Goal: Information Seeking & Learning: Learn about a topic

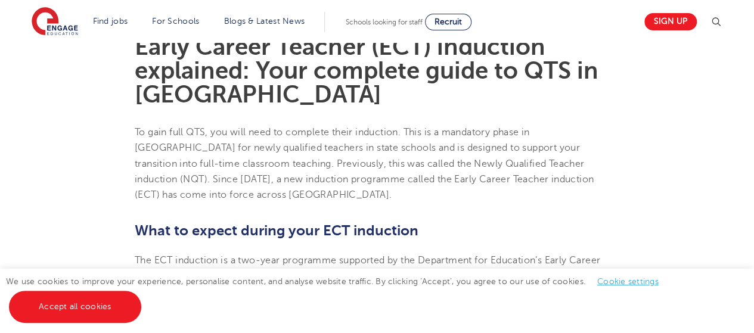
scroll to position [337, 0]
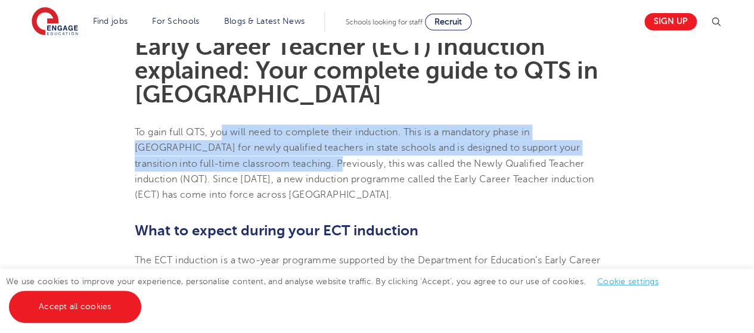
drag, startPoint x: 225, startPoint y: 128, endPoint x: 278, endPoint y: 160, distance: 62.6
click at [278, 160] on span "To gain full QTS, you will need to complete their induction. This is a mandator…" at bounding box center [364, 163] width 459 height 73
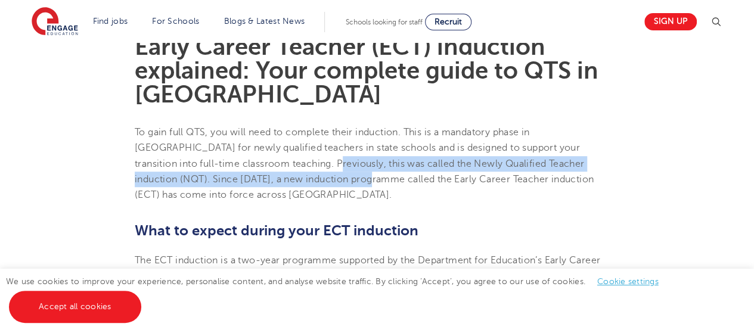
drag, startPoint x: 278, startPoint y: 160, endPoint x: 283, endPoint y: 179, distance: 18.9
click at [283, 179] on span "To gain full QTS, you will need to complete their induction. This is a mandator…" at bounding box center [364, 163] width 459 height 73
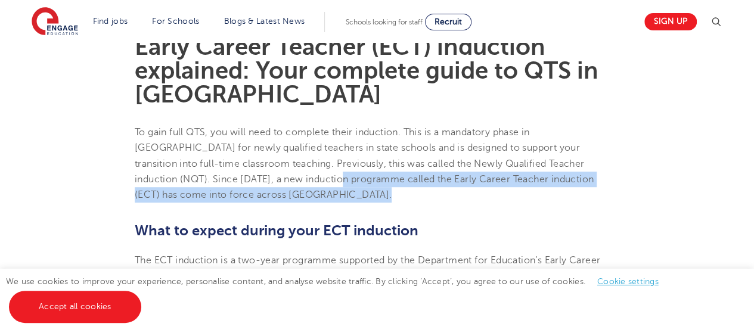
drag, startPoint x: 283, startPoint y: 179, endPoint x: 306, endPoint y: 203, distance: 34.2
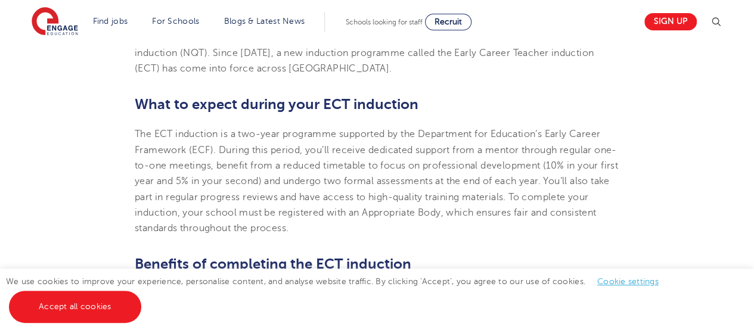
scroll to position [467, 0]
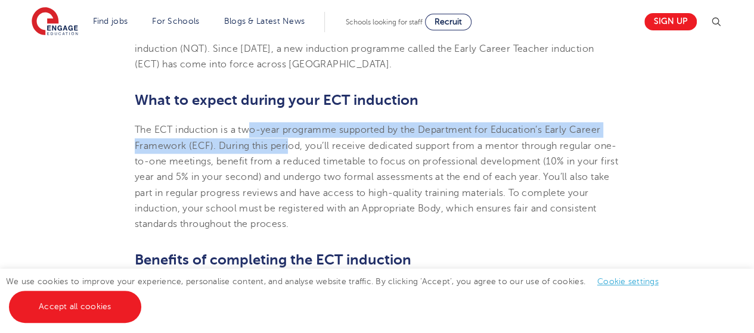
drag, startPoint x: 247, startPoint y: 122, endPoint x: 290, endPoint y: 147, distance: 49.7
click at [290, 147] on p "The ECT induction is a two-year programme supported by the Department for Educa…" at bounding box center [377, 177] width 485 height 110
click at [290, 147] on span "The ECT induction is a two-year programme supported by the Department for Educa…" at bounding box center [377, 177] width 484 height 105
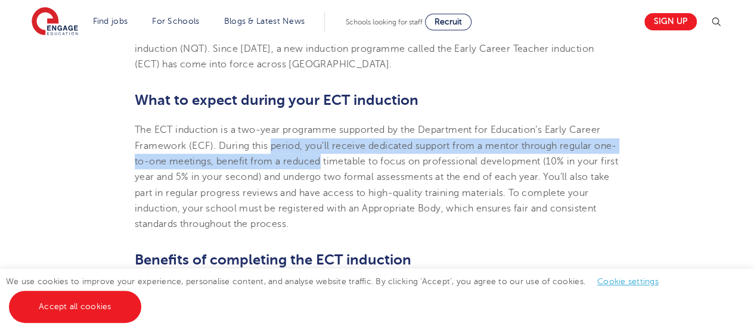
drag, startPoint x: 290, startPoint y: 147, endPoint x: 308, endPoint y: 167, distance: 26.2
click at [308, 167] on p "The ECT induction is a two-year programme supported by the Department for Educa…" at bounding box center [377, 177] width 485 height 110
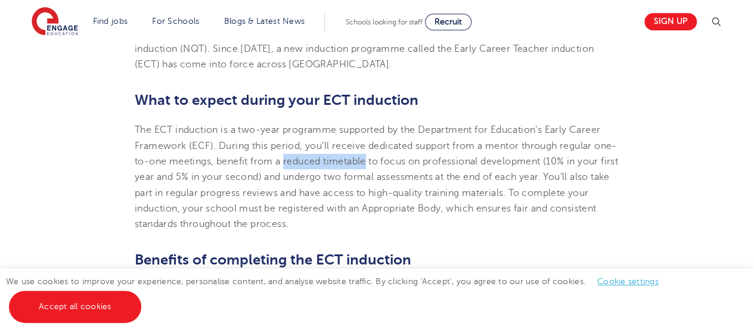
drag, startPoint x: 308, startPoint y: 167, endPoint x: 361, endPoint y: 162, distance: 53.9
click at [361, 162] on p "The ECT induction is a two-year programme supported by the Department for Educa…" at bounding box center [377, 177] width 485 height 110
click at [361, 162] on span "The ECT induction is a two-year programme supported by the Department for Educa…" at bounding box center [377, 177] width 484 height 105
drag, startPoint x: 361, startPoint y: 162, endPoint x: 373, endPoint y: 154, distance: 14.1
click at [373, 154] on p "The ECT induction is a two-year programme supported by the Department for Educa…" at bounding box center [377, 177] width 485 height 110
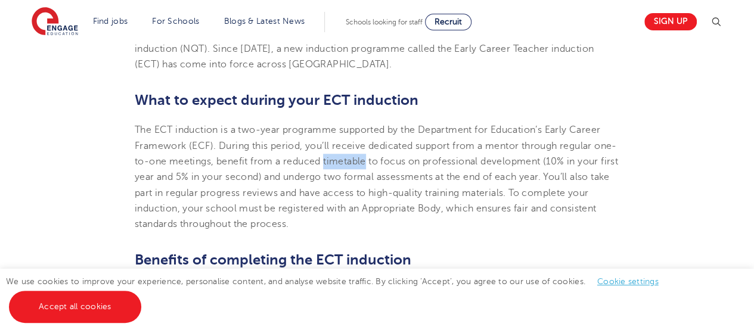
click at [373, 154] on p "The ECT induction is a two-year programme supported by the Department for Educa…" at bounding box center [377, 177] width 485 height 110
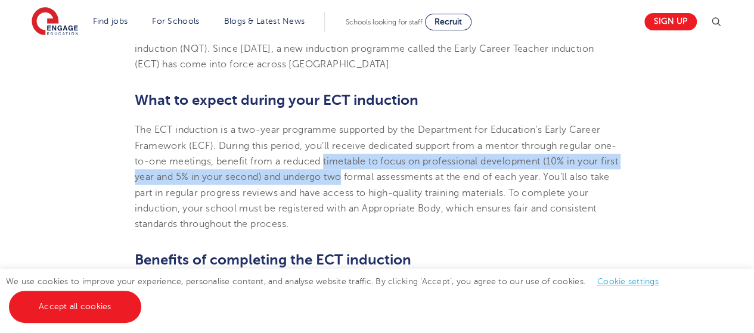
drag, startPoint x: 373, startPoint y: 154, endPoint x: 377, endPoint y: 183, distance: 29.5
click at [377, 183] on p "The ECT induction is a two-year programme supported by the Department for Educa…" at bounding box center [377, 177] width 485 height 110
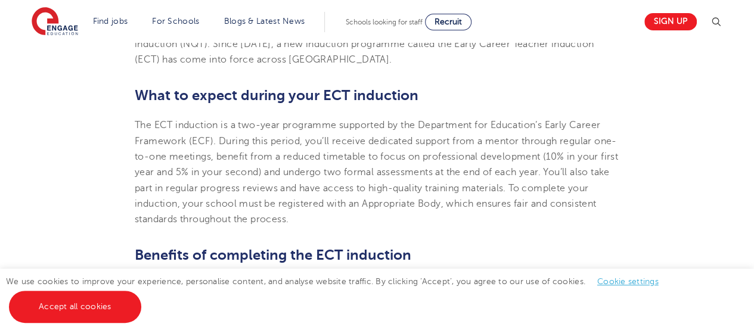
scroll to position [472, 0]
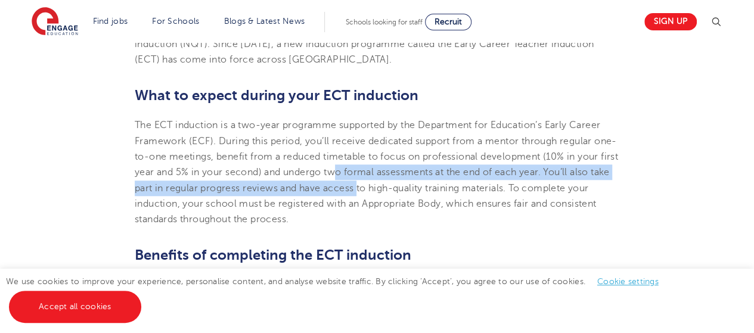
drag, startPoint x: 378, startPoint y: 179, endPoint x: 401, endPoint y: 193, distance: 26.5
click at [401, 193] on p "The ECT induction is a two-year programme supported by the Department for Educa…" at bounding box center [377, 172] width 485 height 110
click at [401, 193] on span "The ECT induction is a two-year programme supported by the Department for Educa…" at bounding box center [377, 172] width 484 height 105
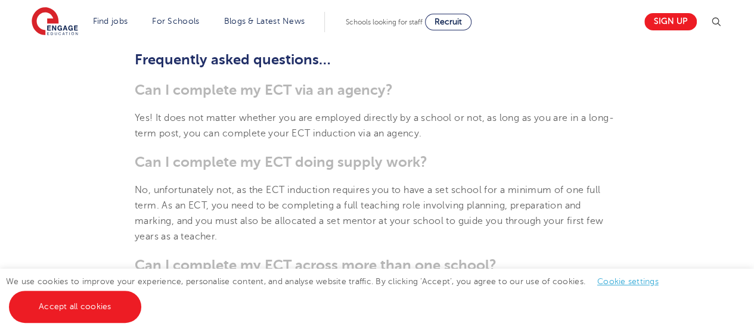
scroll to position [818, 0]
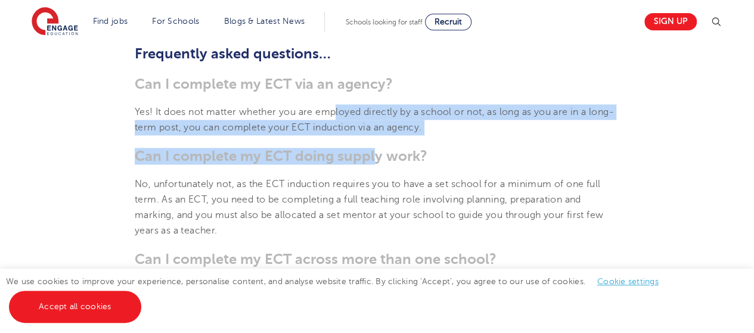
drag, startPoint x: 337, startPoint y: 113, endPoint x: 373, endPoint y: 137, distance: 42.7
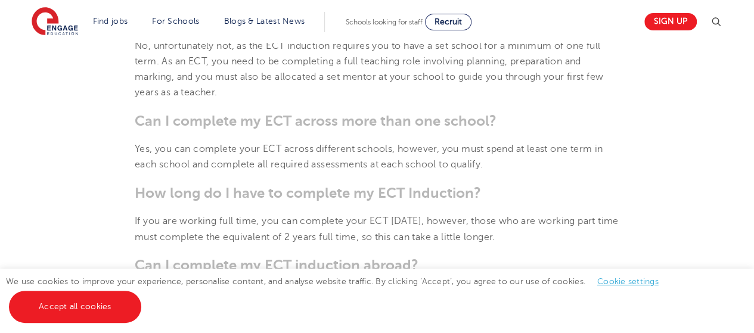
scroll to position [957, 0]
drag, startPoint x: 161, startPoint y: 148, endPoint x: 287, endPoint y: 150, distance: 126.4
click at [287, 150] on span "Yes, you can complete your ECT across different schools, however, you must spen…" at bounding box center [369, 156] width 468 height 26
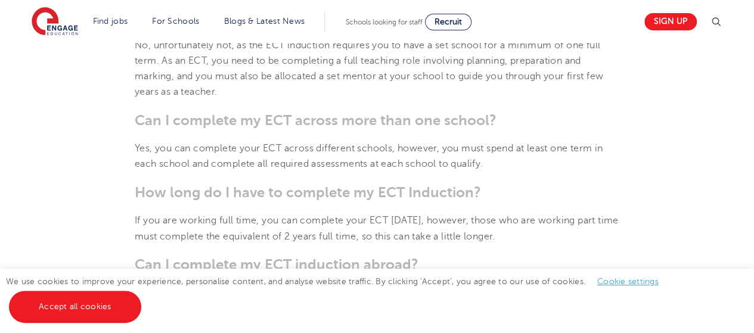
click at [315, 169] on span "Yes, you can complete your ECT across different schools, however, you must spen…" at bounding box center [369, 156] width 468 height 26
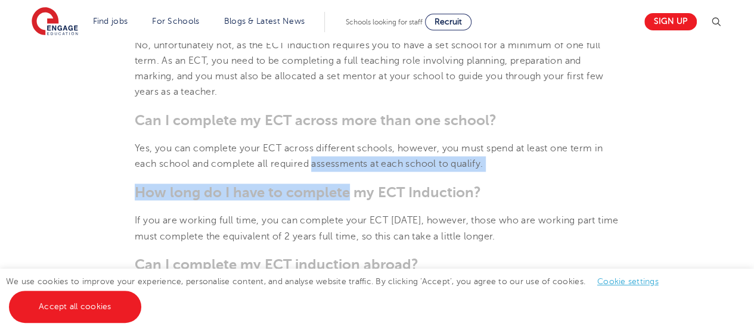
drag, startPoint x: 315, startPoint y: 169, endPoint x: 320, endPoint y: 178, distance: 9.9
click at [320, 178] on section "[DATE] Early Career Teacher (ECT) induction explained: Your complete guide to Q…" at bounding box center [377, 243] width 723 height 1743
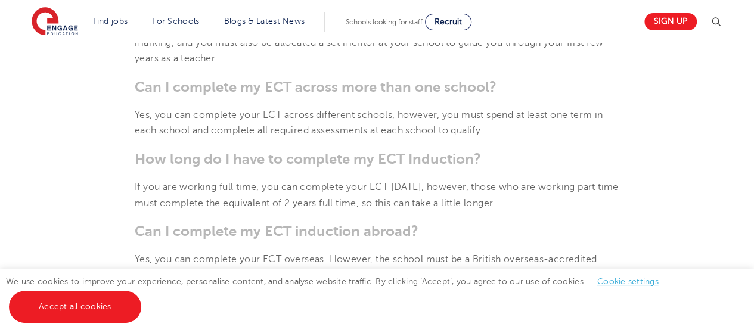
scroll to position [991, 0]
drag, startPoint x: 321, startPoint y: 175, endPoint x: 341, endPoint y: 192, distance: 26.6
click at [341, 192] on section "[DATE] Early Career Teacher (ECT) induction explained: Your complete guide to Q…" at bounding box center [377, 209] width 723 height 1743
click at [341, 192] on p "If you are working full time, you can complete your ECT [DATE], however, those …" at bounding box center [377, 194] width 485 height 32
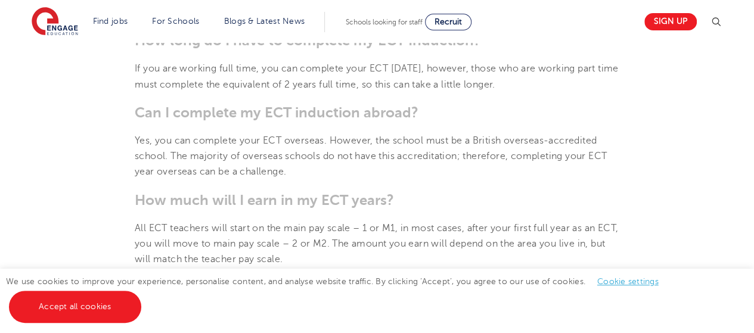
scroll to position [1109, 0]
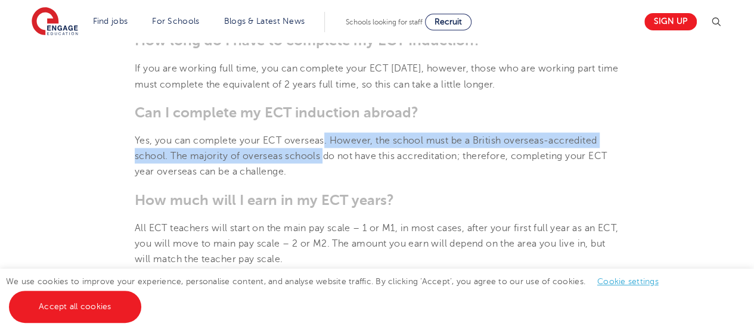
drag, startPoint x: 324, startPoint y: 145, endPoint x: 327, endPoint y: 165, distance: 20.4
click at [327, 165] on p "Yes, you can complete your ECT overseas. However, the school must be a British …" at bounding box center [377, 155] width 485 height 47
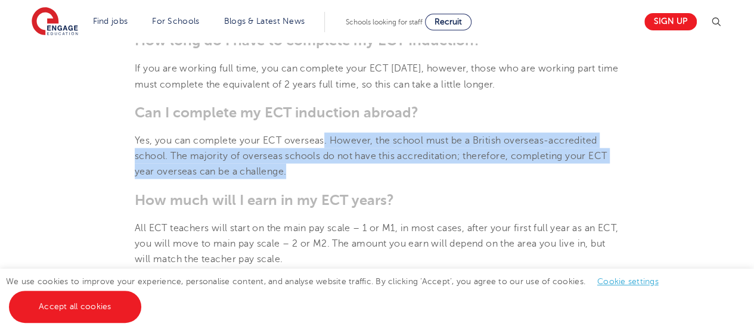
click at [327, 165] on p "Yes, you can complete your ECT overseas. However, the school must be a British …" at bounding box center [377, 155] width 485 height 47
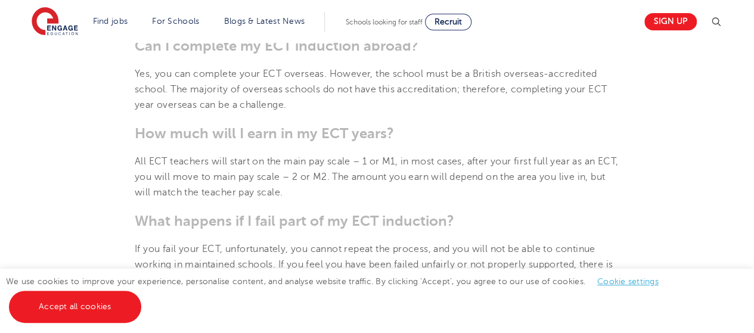
scroll to position [1192, 0]
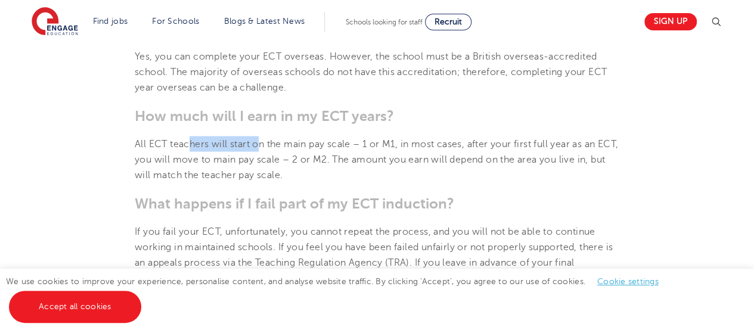
drag, startPoint x: 187, startPoint y: 129, endPoint x: 257, endPoint y: 151, distance: 73.2
click at [257, 151] on section "[DATE] Early Career Teacher (ECT) induction explained: Your complete guide to Q…" at bounding box center [377, 8] width 723 height 1743
click at [257, 151] on p "All ECT teachers will start on the main pay scale – 1 or M1, in most cases, aft…" at bounding box center [377, 160] width 485 height 47
click at [262, 173] on span "All ECT teachers will start on the main pay scale – 1 or M1, in most cases, aft…" at bounding box center [377, 160] width 484 height 42
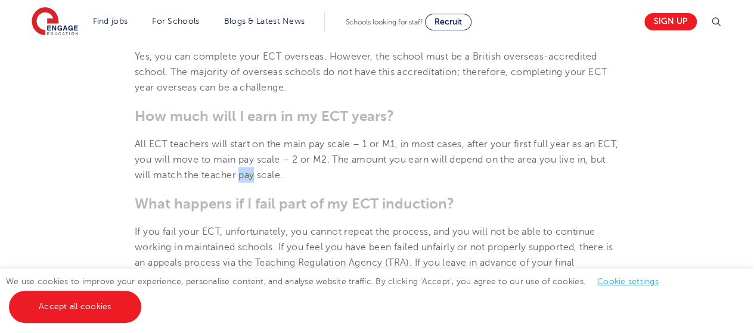
click at [261, 173] on span "All ECT teachers will start on the main pay scale – 1 or M1, in most cases, aft…" at bounding box center [377, 160] width 484 height 42
click at [263, 173] on span "All ECT teachers will start on the main pay scale – 1 or M1, in most cases, aft…" at bounding box center [377, 160] width 484 height 42
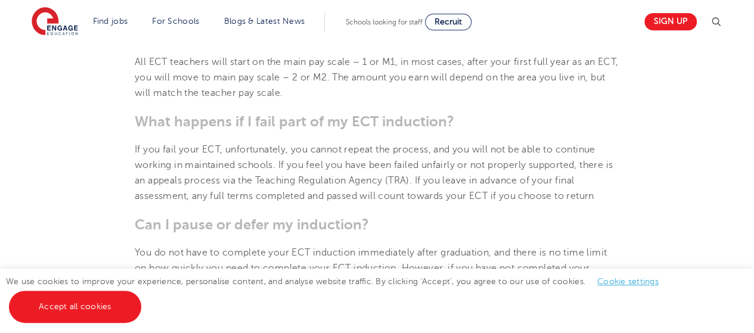
scroll to position [1275, 0]
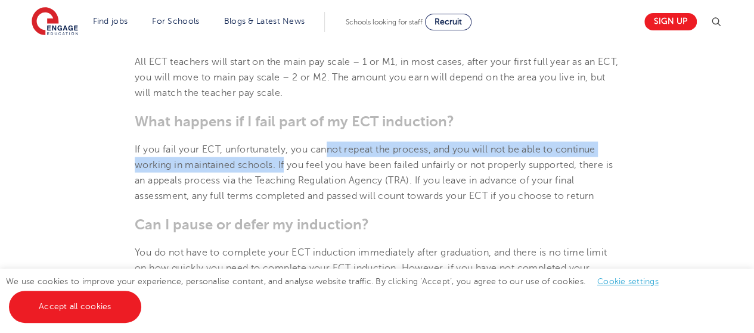
drag, startPoint x: 285, startPoint y: 157, endPoint x: 330, endPoint y: 135, distance: 50.1
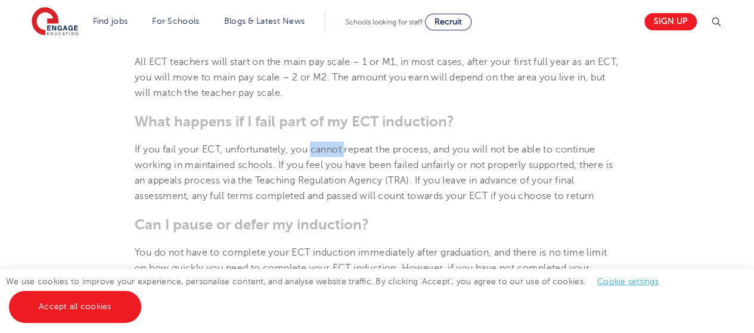
click at [323, 163] on span "If you fail your ECT, unfortunately, you cannot repeat the process, and you wil…" at bounding box center [374, 173] width 478 height 58
click at [324, 198] on span "If you fail your ECT, unfortunately, you cannot repeat the process, and you wil…" at bounding box center [374, 173] width 478 height 58
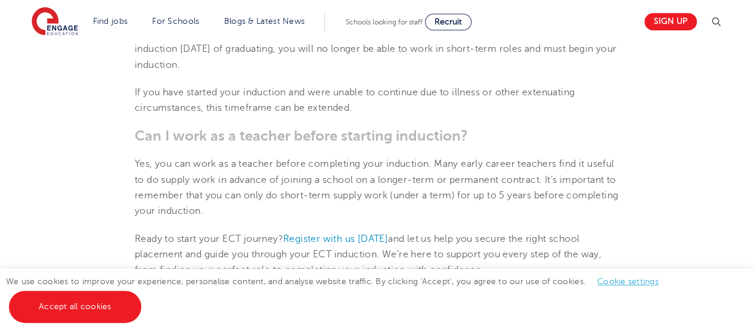
scroll to position [1510, 0]
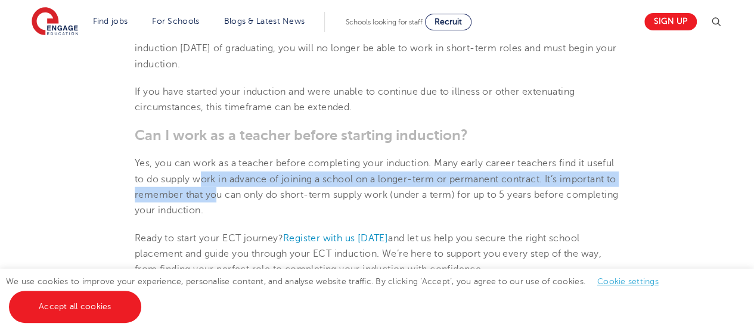
drag, startPoint x: 231, startPoint y: 184, endPoint x: 277, endPoint y: 195, distance: 47.1
click at [277, 195] on span "Yes, you can work as a teacher before completing your induction. Many early car…" at bounding box center [377, 187] width 484 height 58
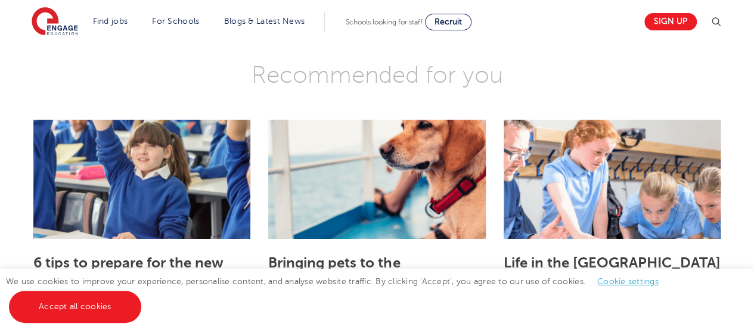
scroll to position [2052, 0]
